Goal: Task Accomplishment & Management: Use online tool/utility

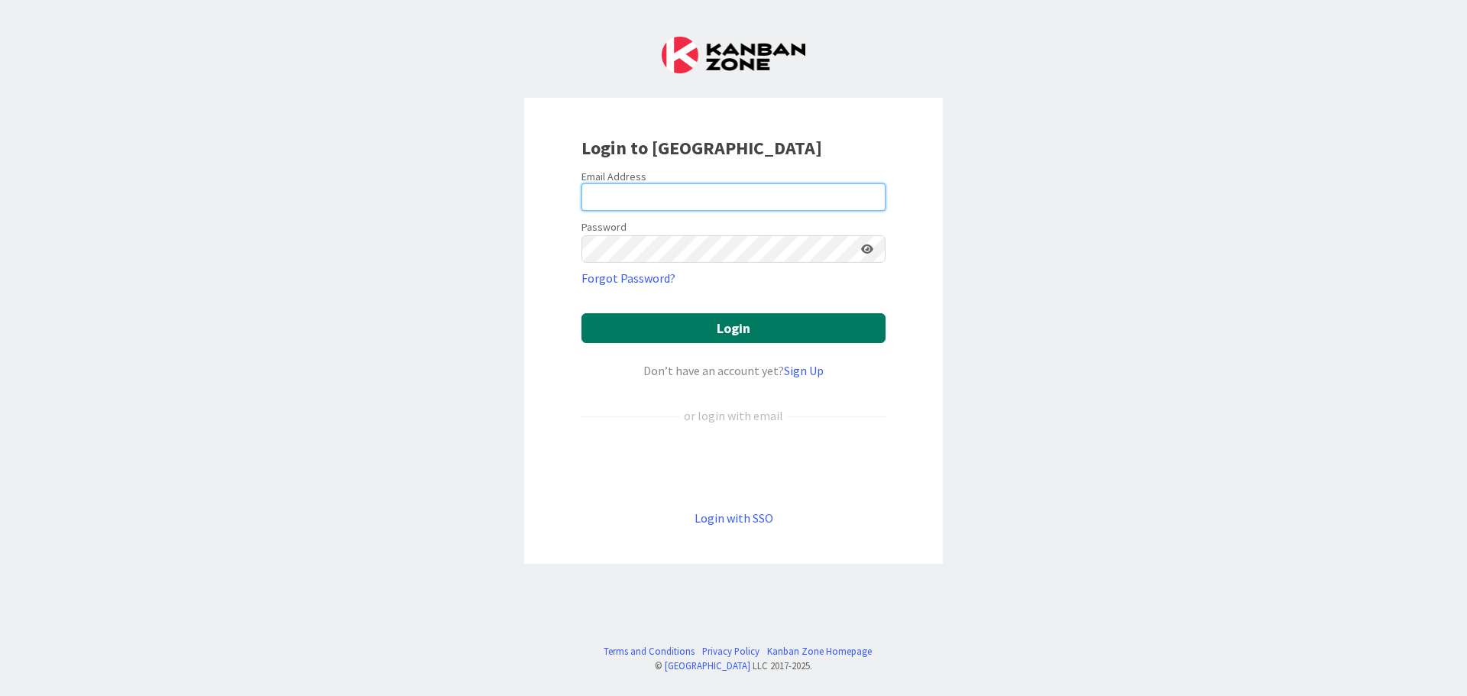
type input "[EMAIL_ADDRESS][DOMAIN_NAME]"
click at [667, 327] on button "Login" at bounding box center [733, 328] width 304 height 30
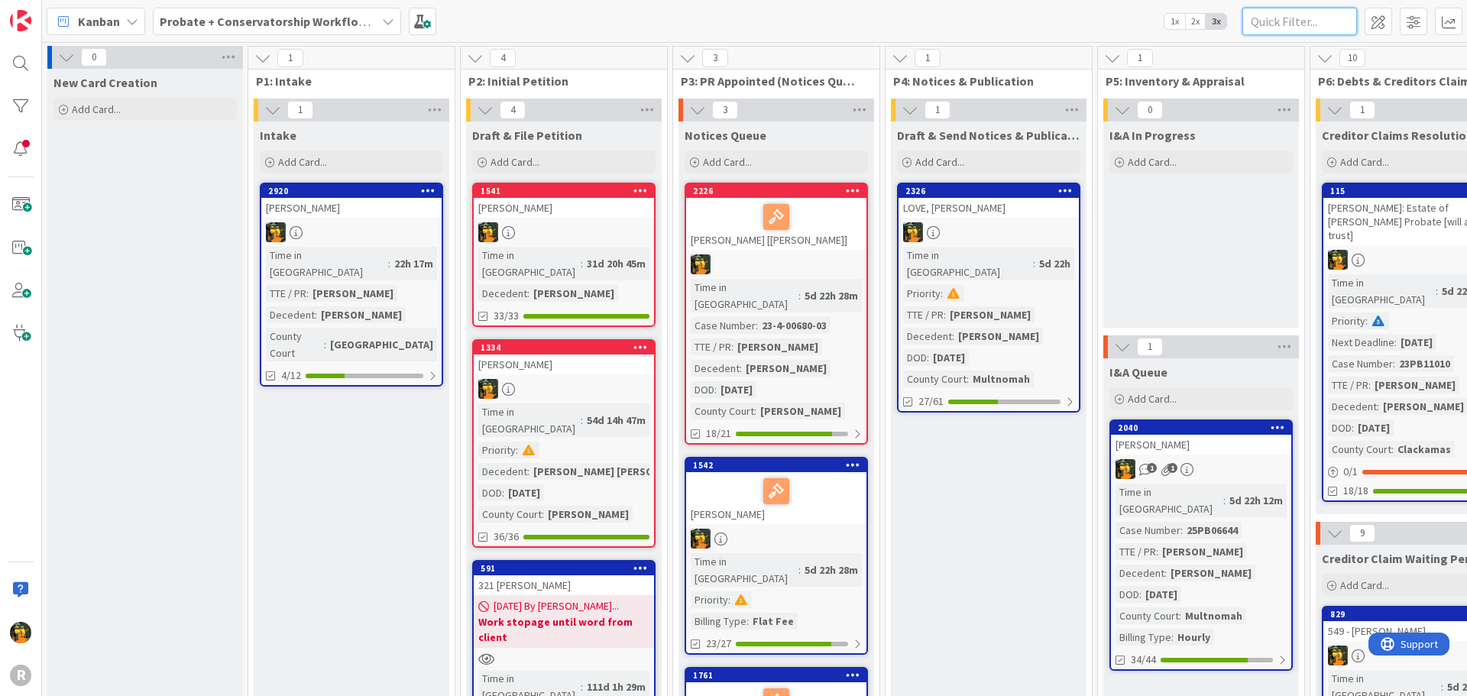
click at [1296, 31] on input "text" at bounding box center [1299, 22] width 115 height 28
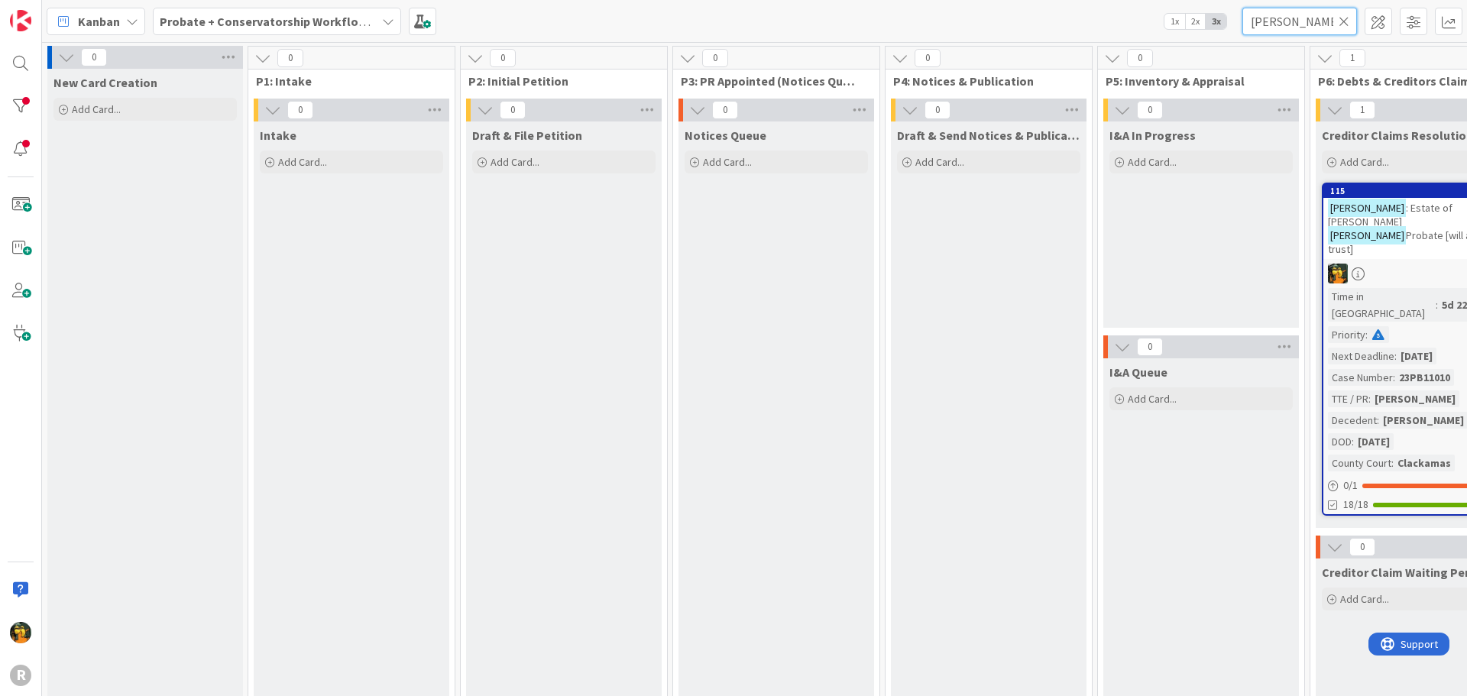
type input "[PERSON_NAME]"
click at [1414, 264] on div at bounding box center [1413, 274] width 180 height 20
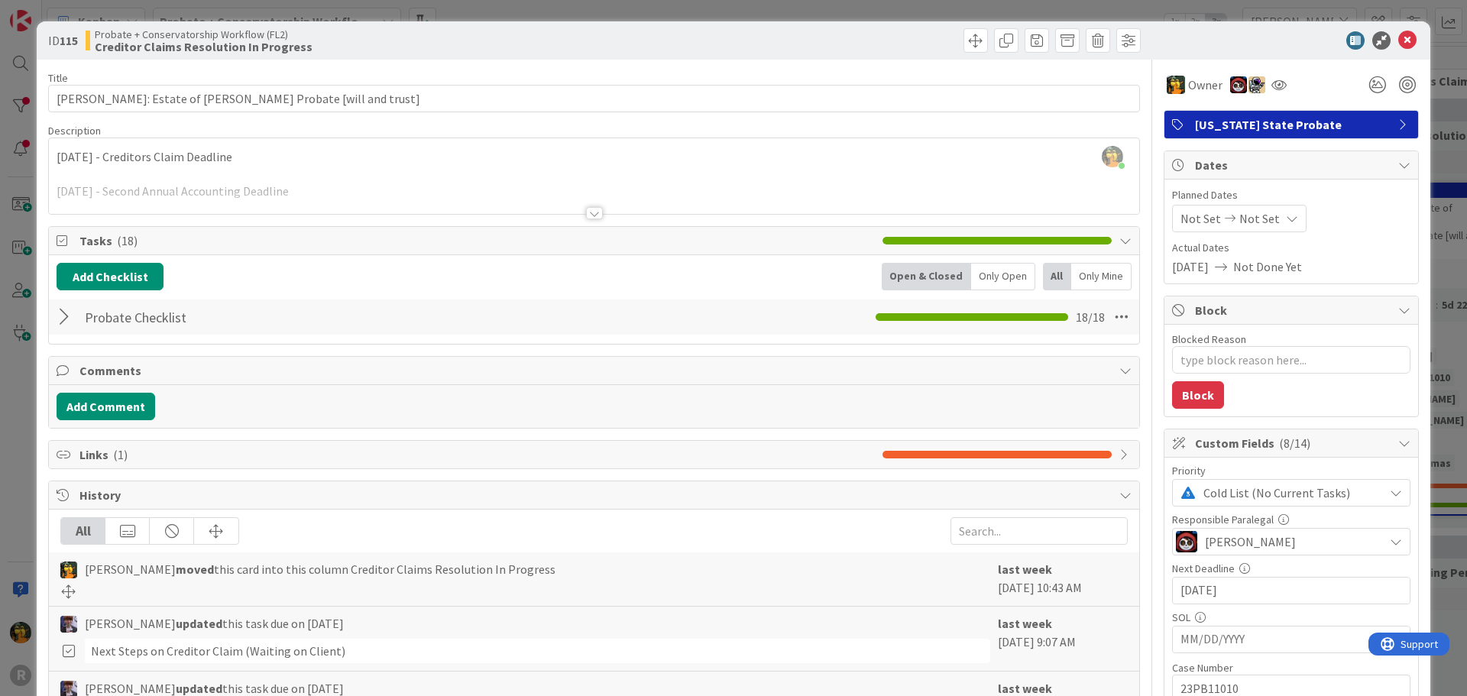
click at [66, 317] on div at bounding box center [67, 317] width 20 height 28
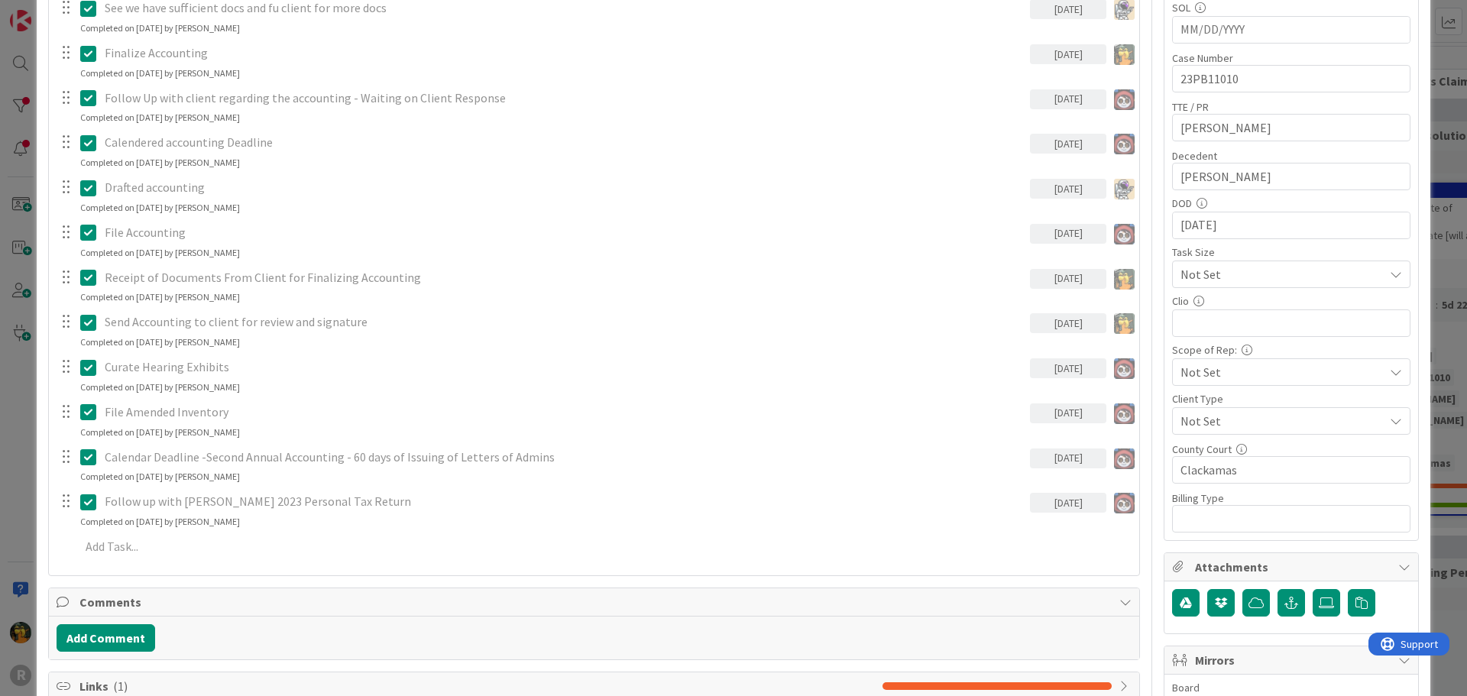
scroll to position [841, 0]
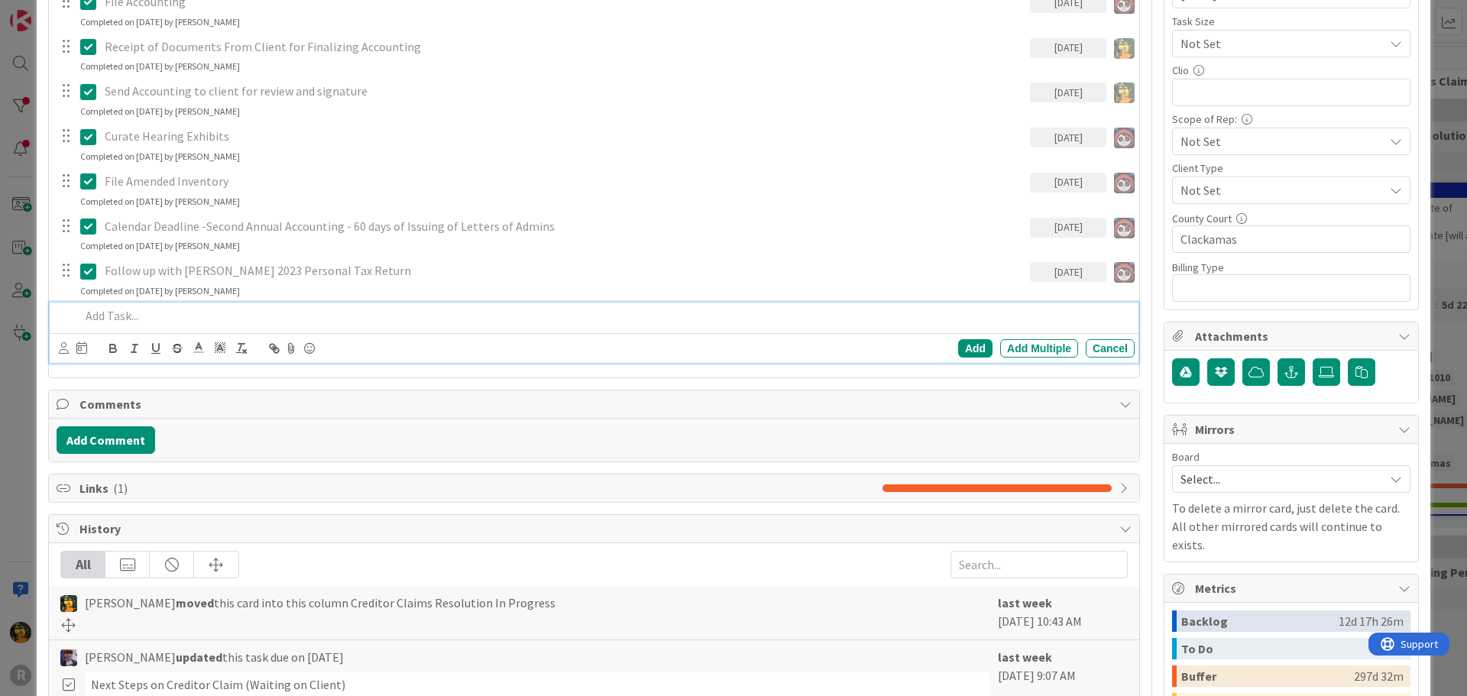
type textarea "x"
click at [131, 313] on p at bounding box center [604, 316] width 1048 height 18
click at [76, 347] on icon at bounding box center [81, 348] width 11 height 12
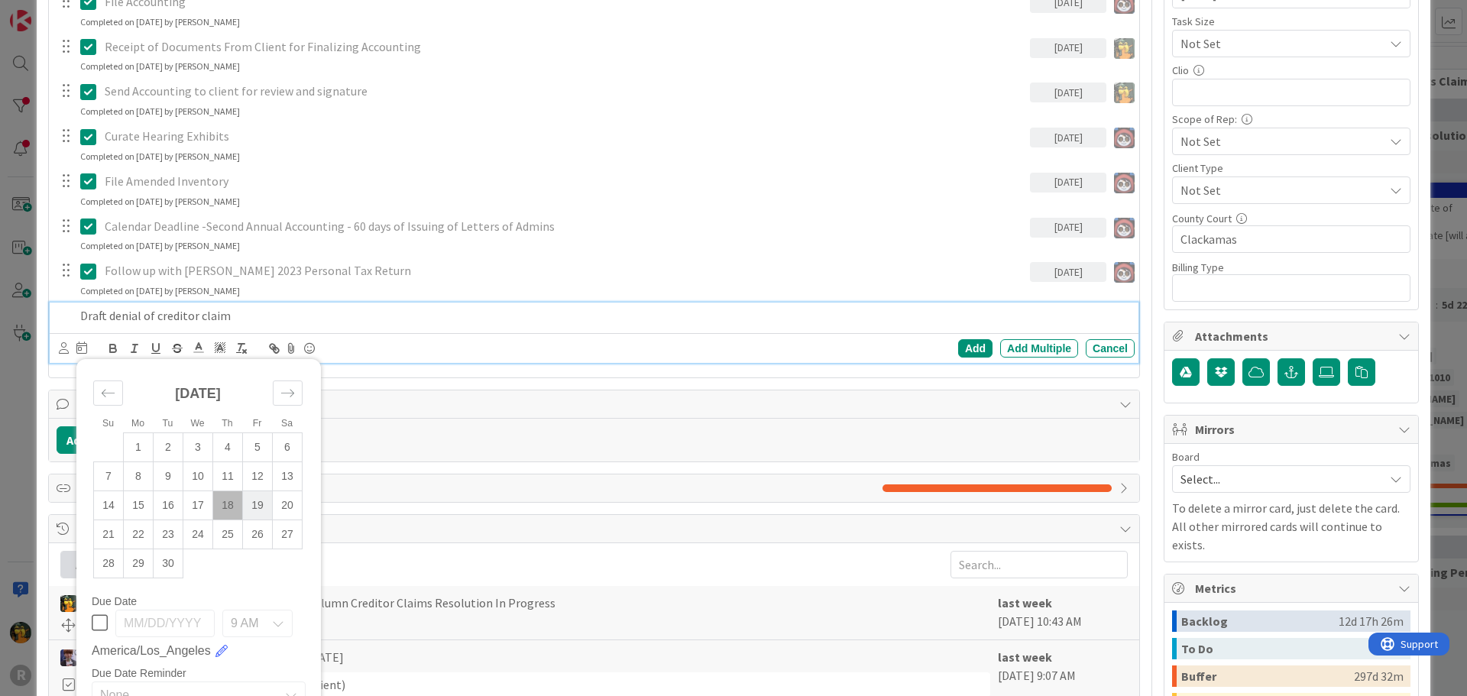
click at [248, 508] on td "19" at bounding box center [258, 505] width 30 height 29
click at [56, 351] on div "Su Mo Tu We Th Fr Sa [DATE] 1 2 3 4 5 6 7 8 9 10 11 12 13 14 15 16 17 18 19 20 …" at bounding box center [594, 348] width 1089 height 30
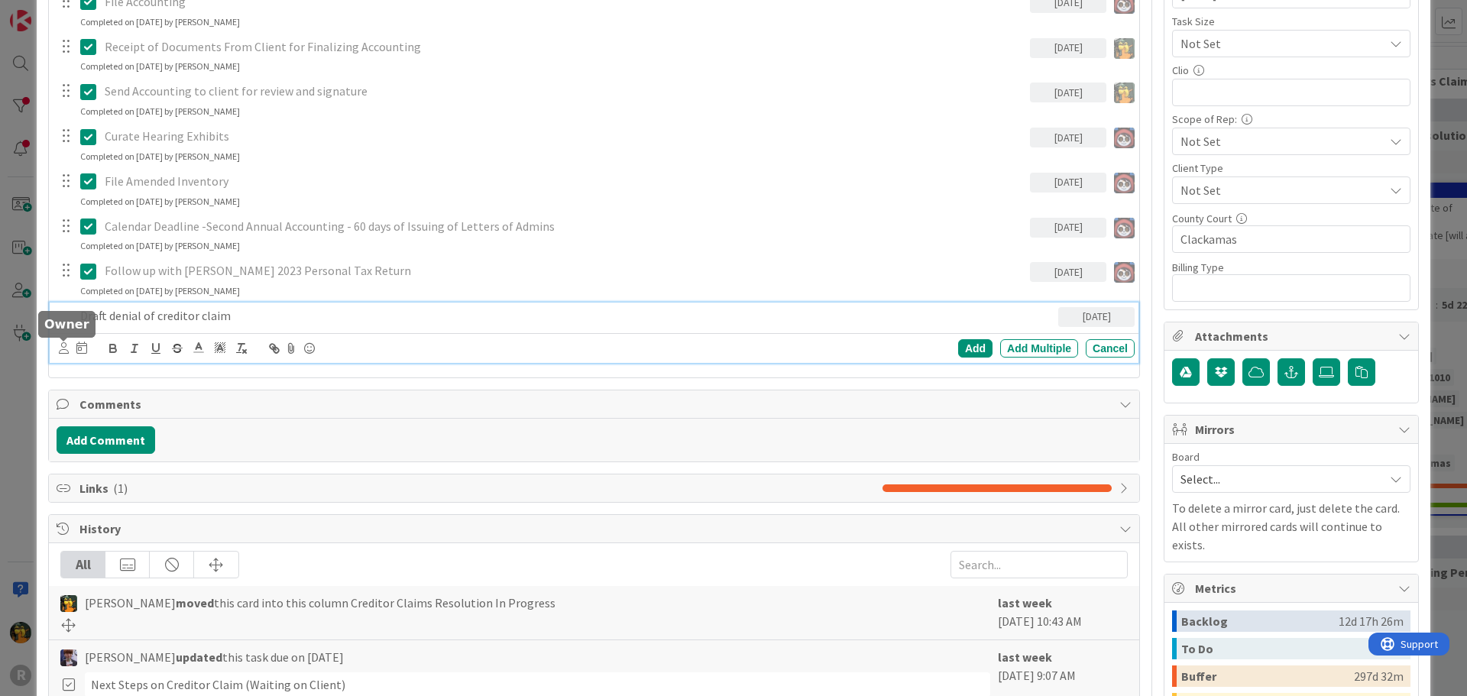
click at [62, 351] on icon at bounding box center [64, 347] width 10 height 11
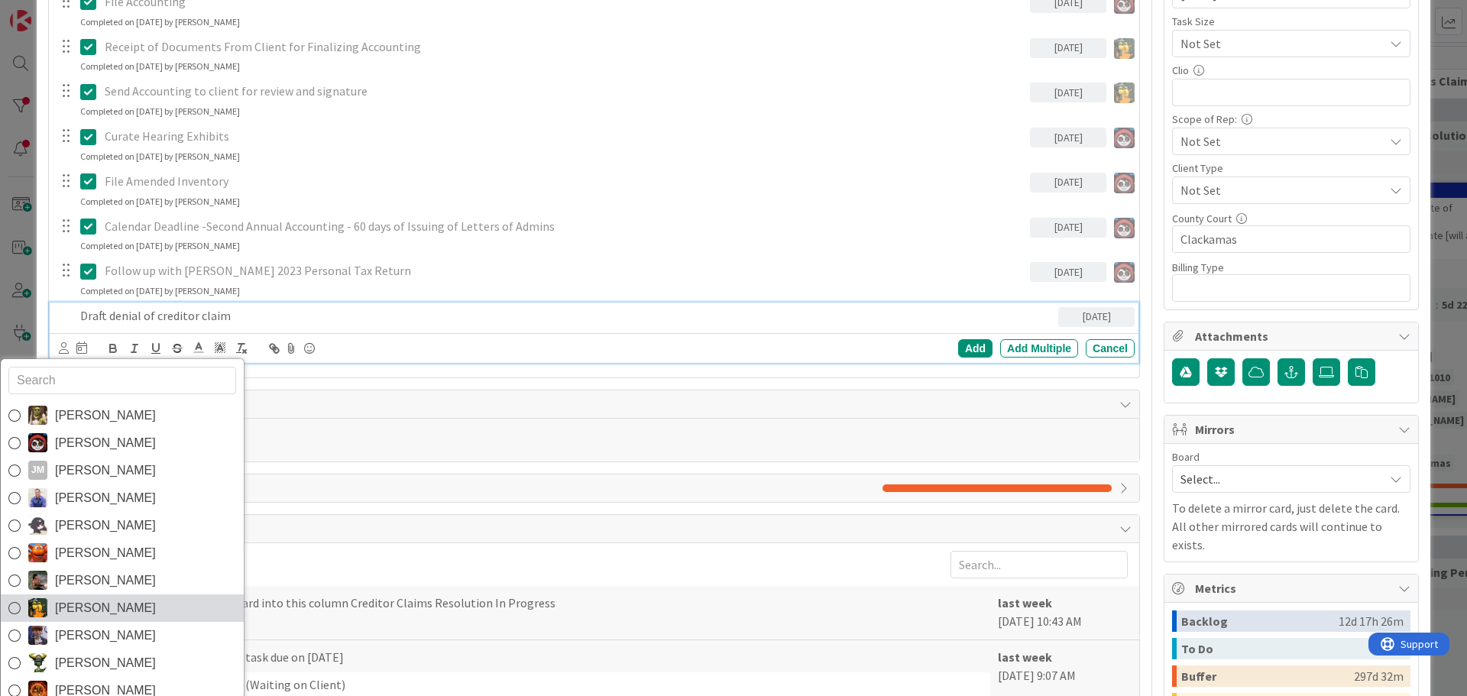
click at [88, 604] on span "[PERSON_NAME]" at bounding box center [105, 608] width 101 height 23
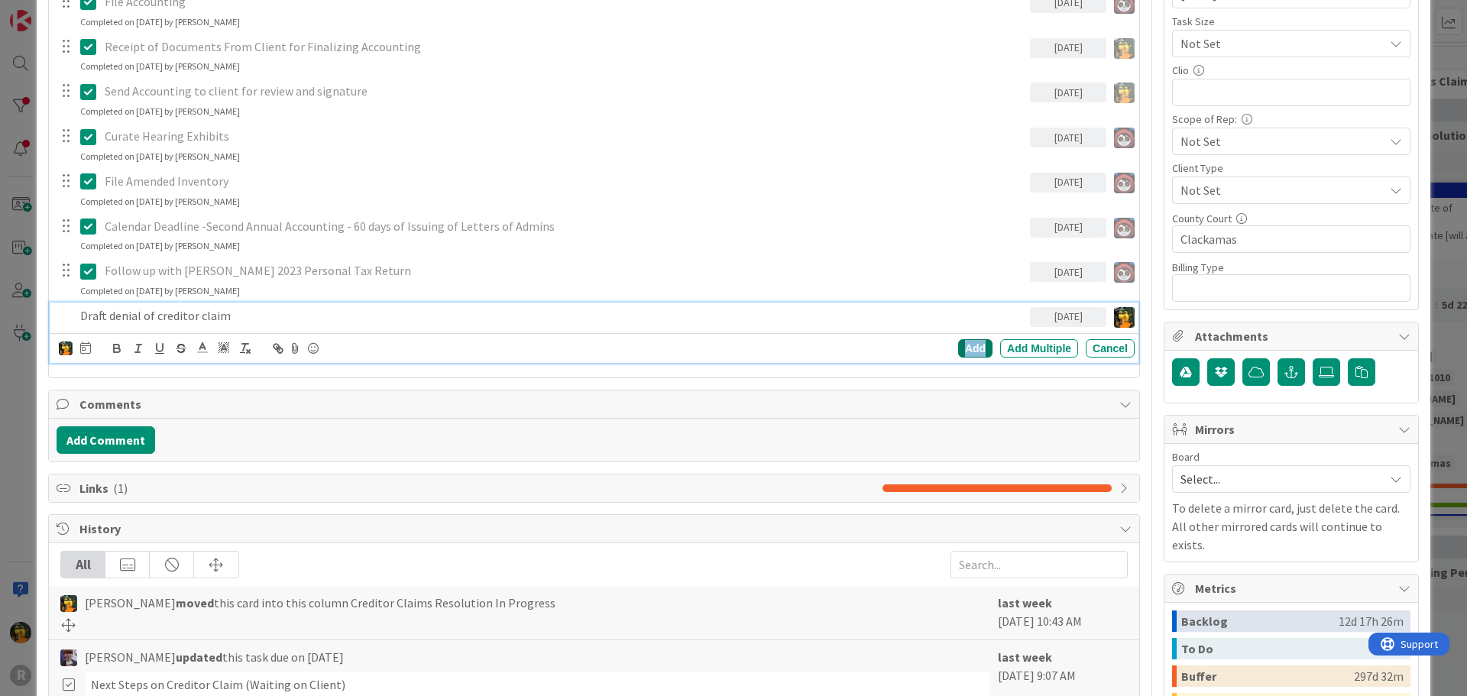
click at [958, 343] on div "Add" at bounding box center [975, 348] width 34 height 18
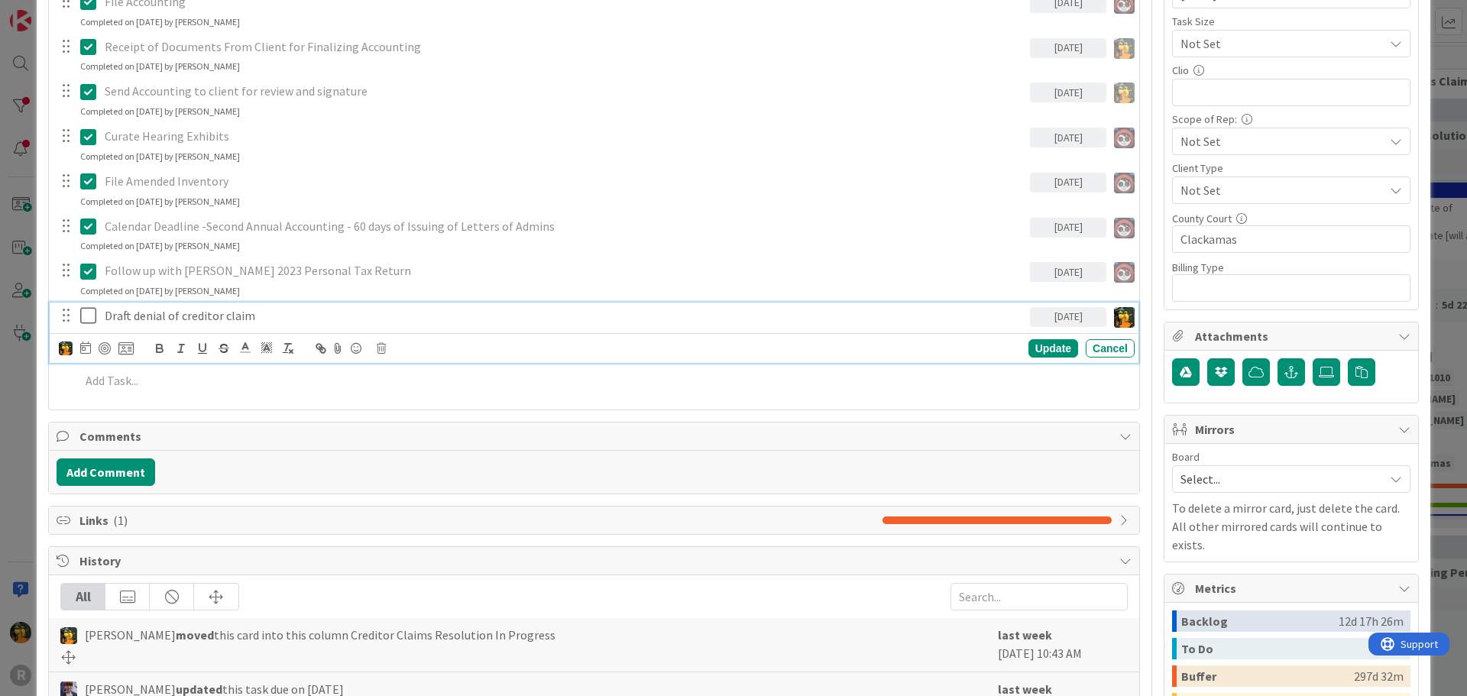
click at [428, 312] on p "Draft denial of creditor claim" at bounding box center [564, 316] width 919 height 18
click at [107, 348] on div at bounding box center [105, 348] width 12 height 12
type textarea "x"
click at [1049, 351] on div "Update" at bounding box center [1054, 348] width 50 height 18
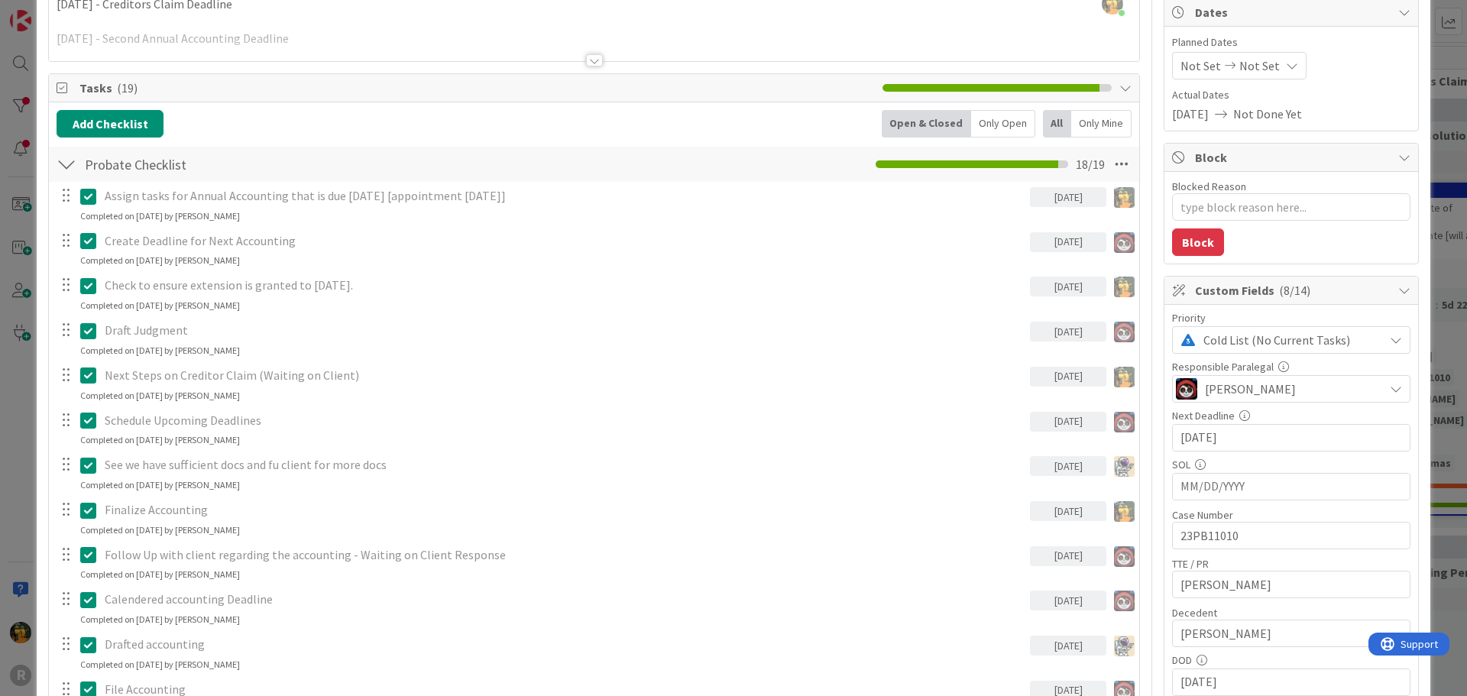
scroll to position [0, 0]
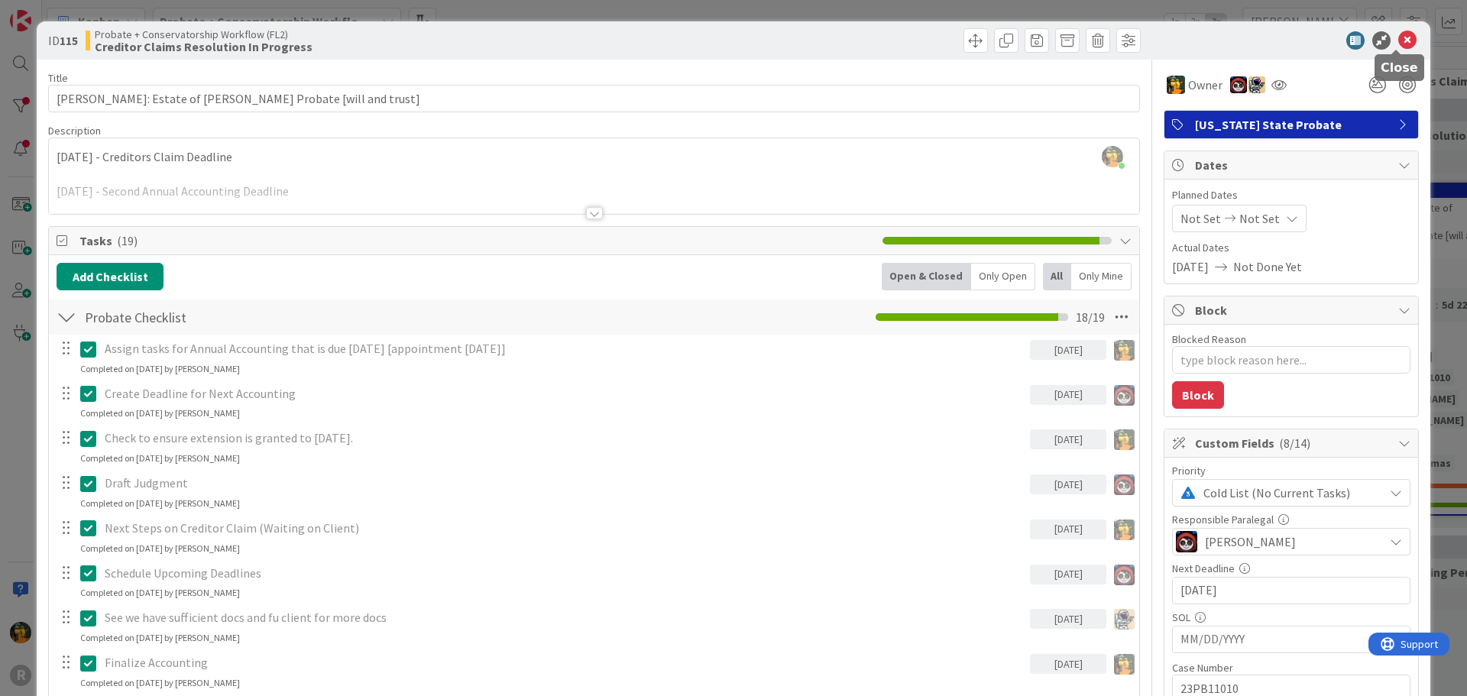
click at [1398, 48] on icon at bounding box center [1407, 40] width 18 height 18
